Goal: Task Accomplishment & Management: Use online tool/utility

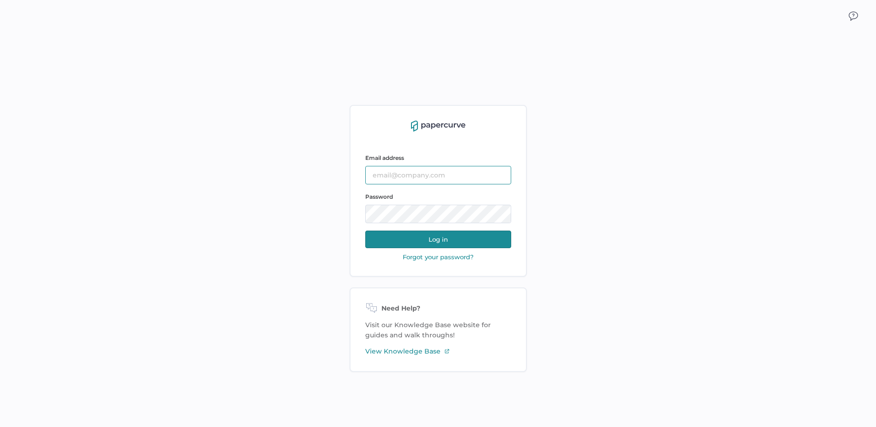
type input "Cristina.Nunez@fresenius-kabi.com"
click at [433, 243] on button "Log in" at bounding box center [438, 240] width 146 height 18
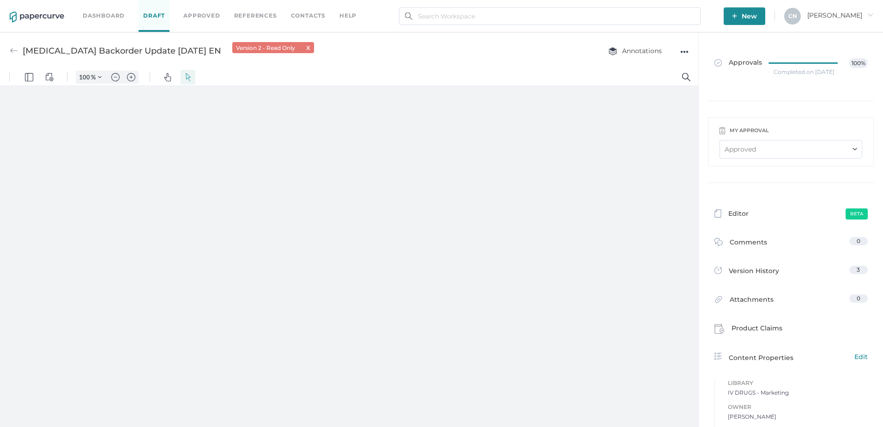
type input "133"
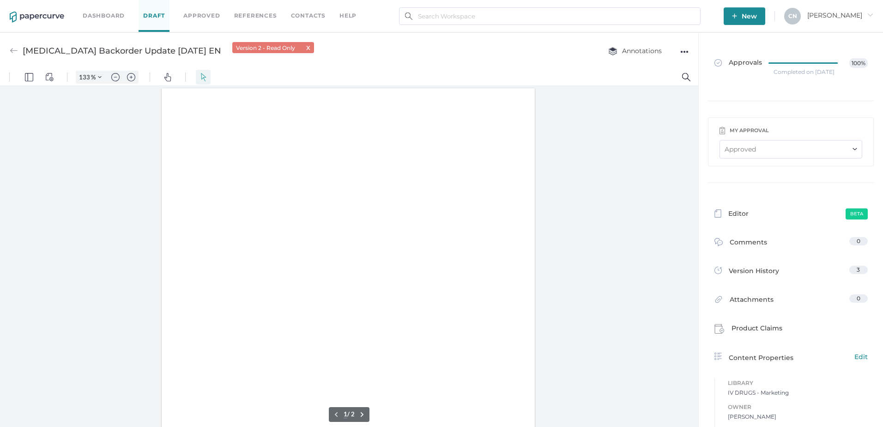
scroll to position [0, 0]
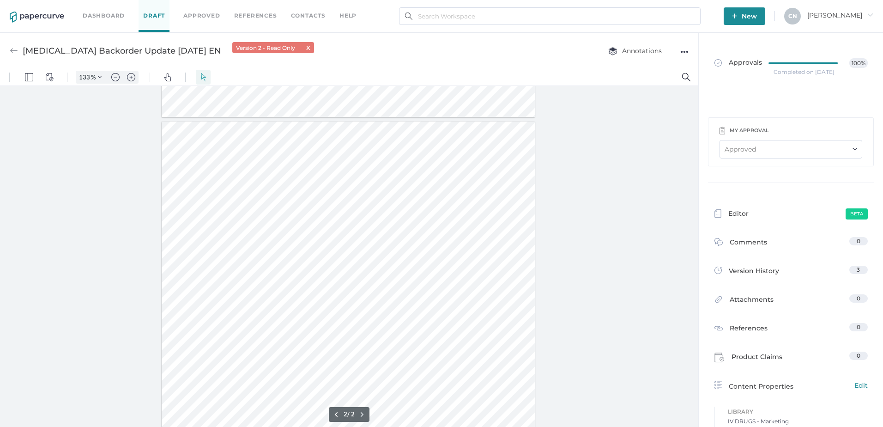
type input "1"
click at [306, 47] on div "x" at bounding box center [308, 47] width 4 height 8
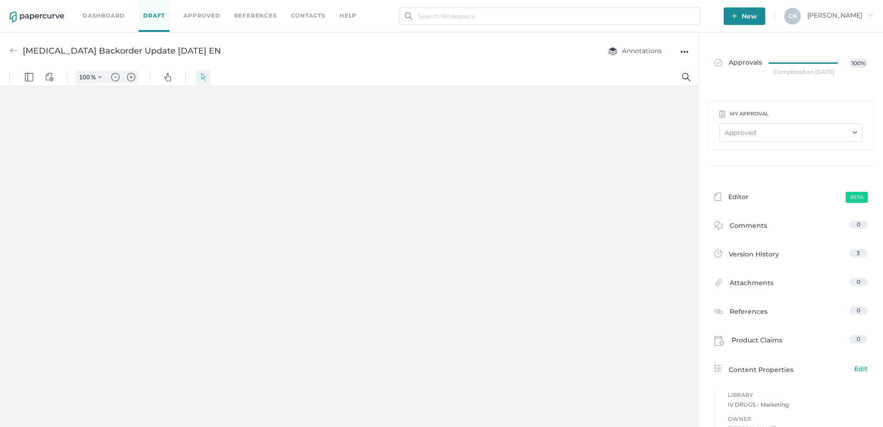
type input "133"
